Goal: Find specific page/section: Find specific page/section

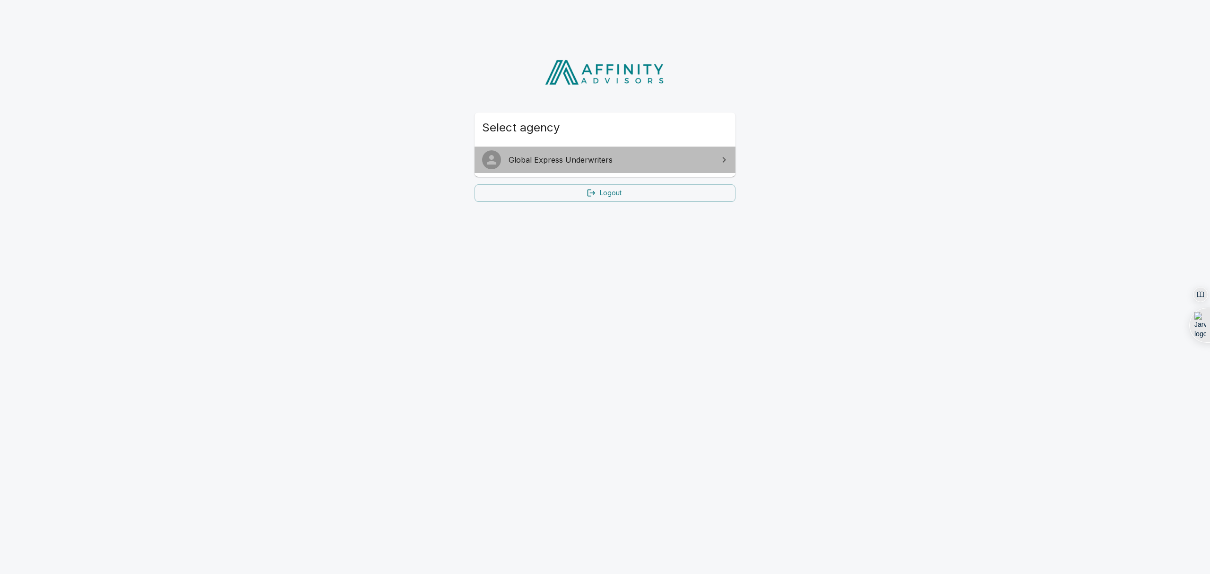
click at [712, 159] on span "Global Express Underwriters" at bounding box center [611, 159] width 204 height 11
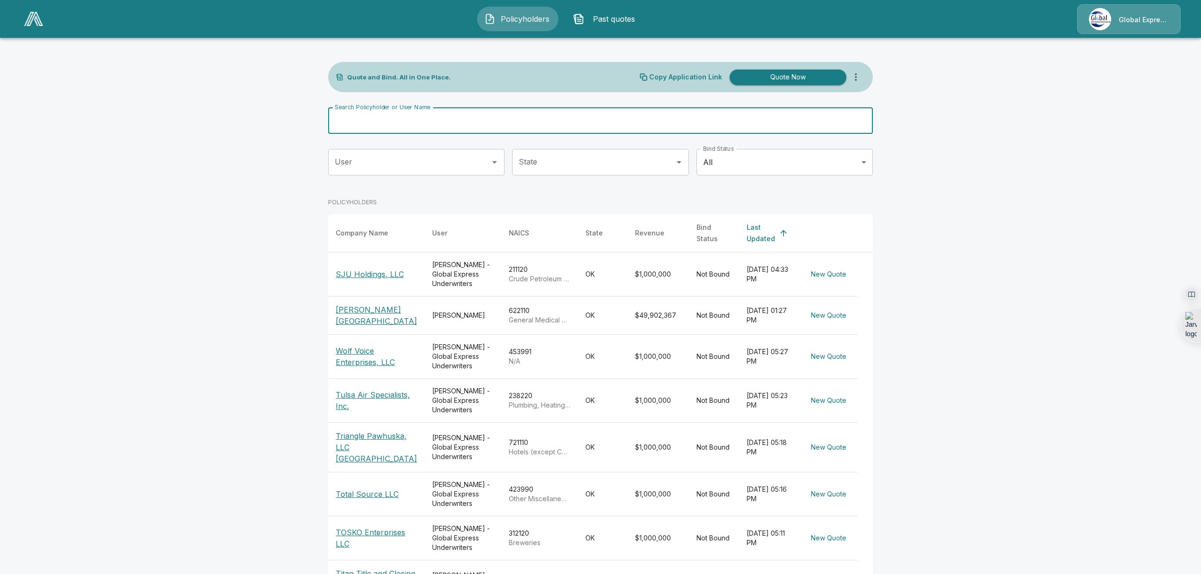
click at [373, 124] on input "Search Policyholder or User Name" at bounding box center [595, 120] width 534 height 26
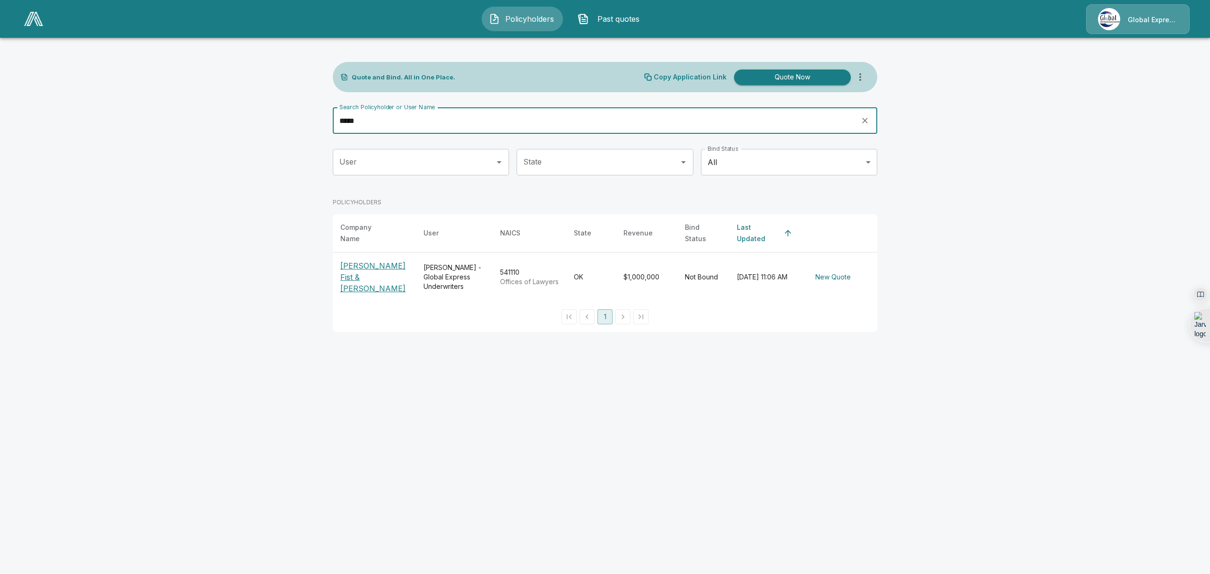
type input "*****"
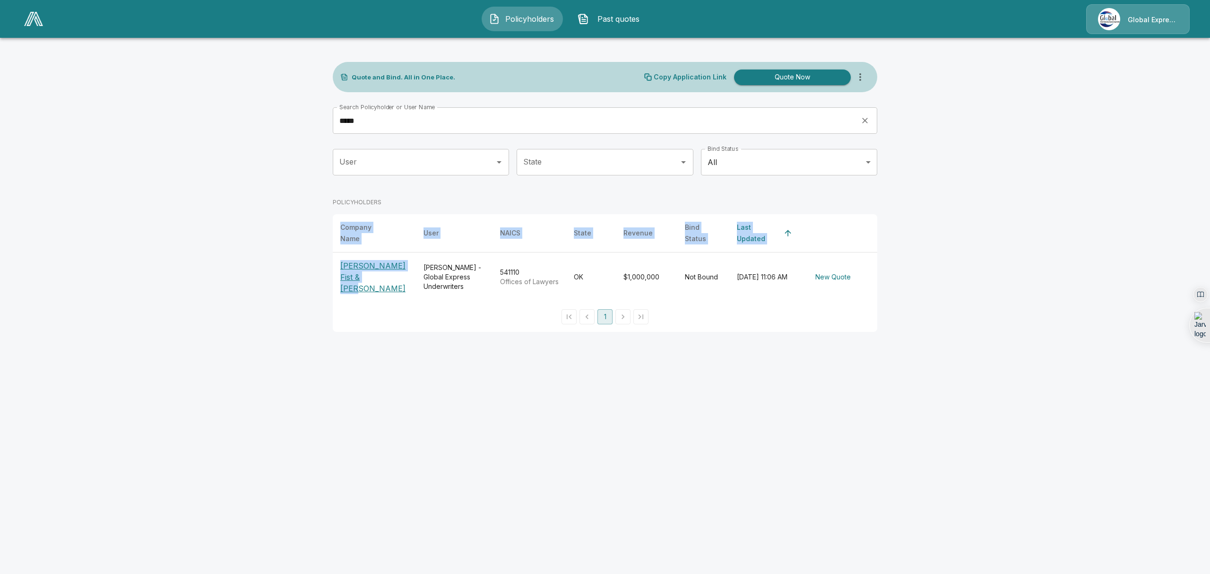
drag, startPoint x: 377, startPoint y: 275, endPoint x: 331, endPoint y: 261, distance: 48.0
click at [331, 261] on div "Quote and Bind. All in One Place. Copy Application Link Quote Now Search Policy…" at bounding box center [604, 189] width 567 height 308
click at [358, 343] on html "Policyholders Past quotes Global Express Underwriters Quote and Bind. All in On…" at bounding box center [605, 171] width 1210 height 343
drag, startPoint x: 368, startPoint y: 275, endPoint x: 334, endPoint y: 265, distance: 35.3
click at [334, 265] on th "[PERSON_NAME] Fist & [PERSON_NAME]" at bounding box center [374, 277] width 83 height 50
